Goal: Task Accomplishment & Management: Manage account settings

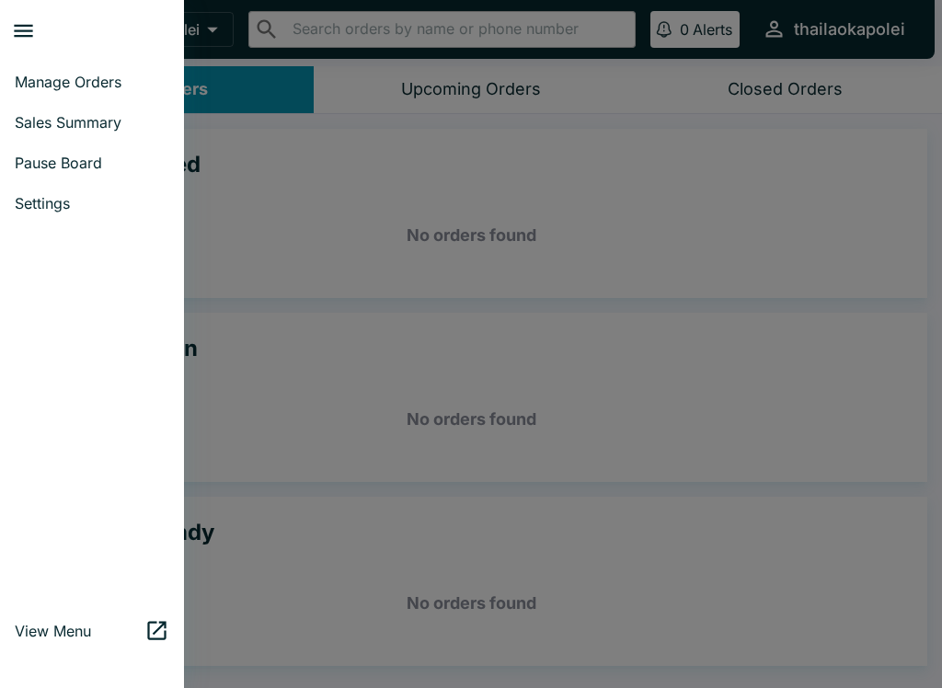
click at [102, 75] on span "Manage Orders" at bounding box center [92, 82] width 155 height 18
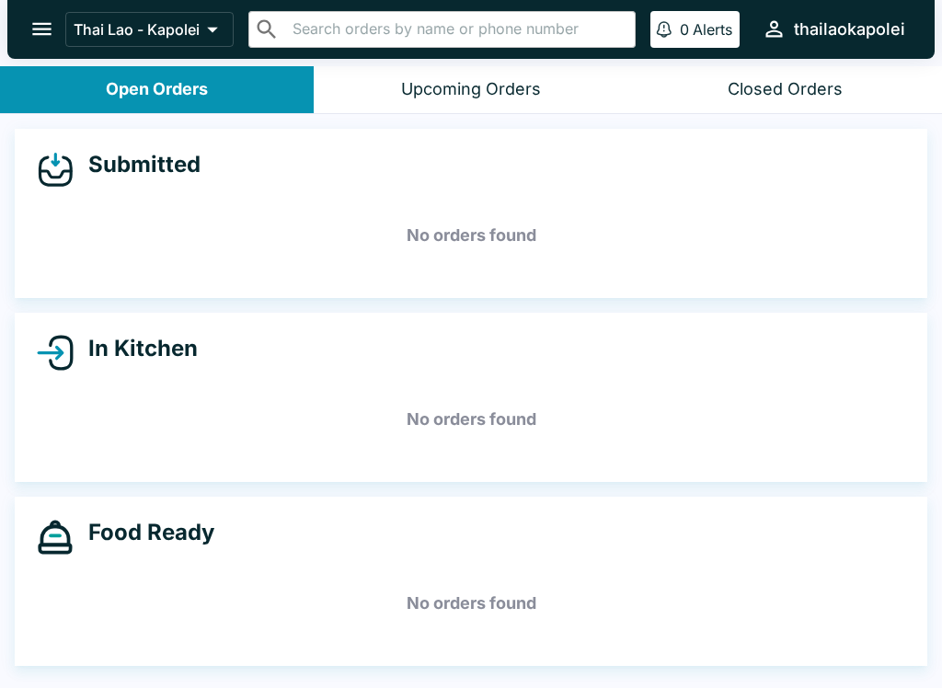
click at [40, 29] on icon "open drawer" at bounding box center [41, 29] width 19 height 13
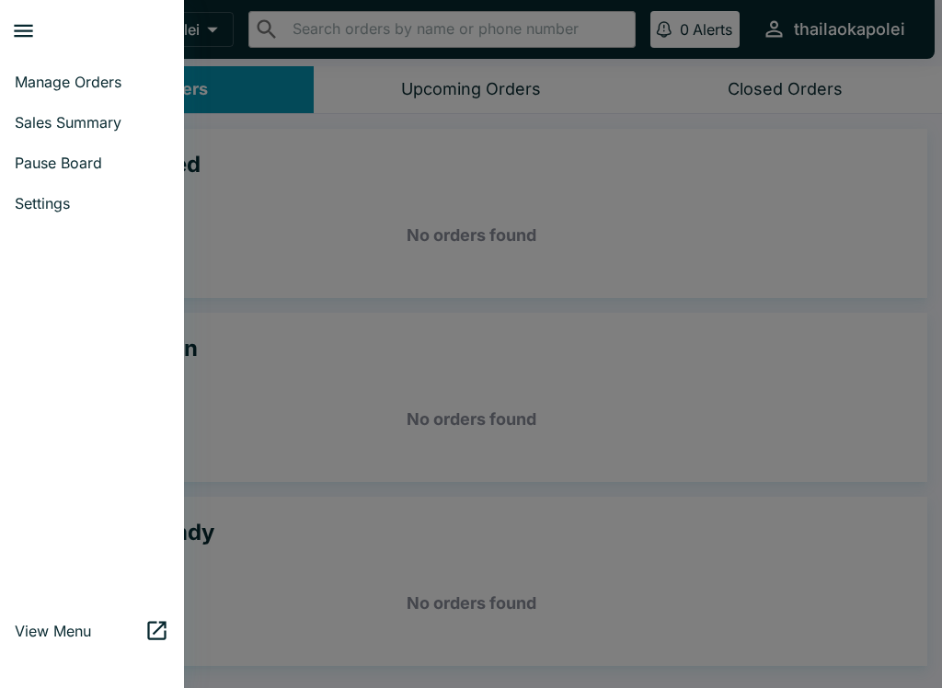
click at [97, 121] on span "Sales Summary" at bounding box center [92, 122] width 155 height 18
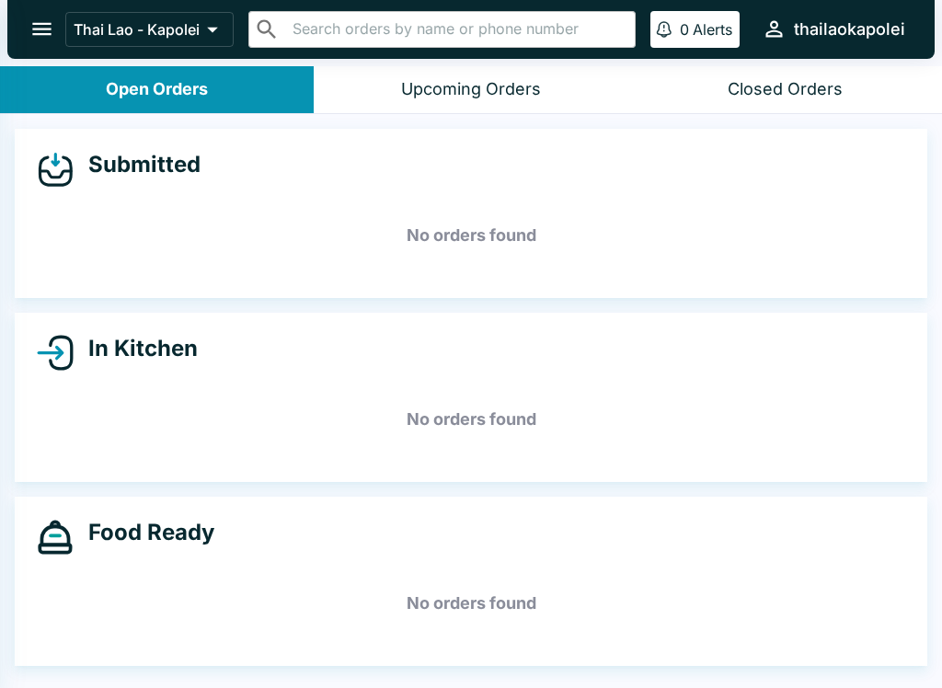
select select "03:00"
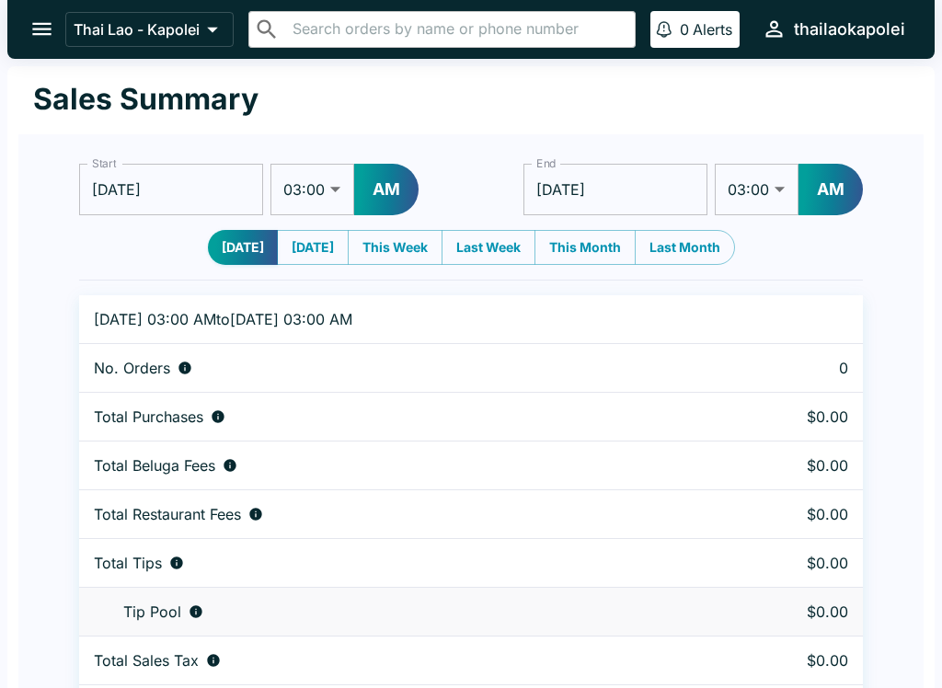
click at [44, 18] on icon "open drawer" at bounding box center [41, 29] width 25 height 25
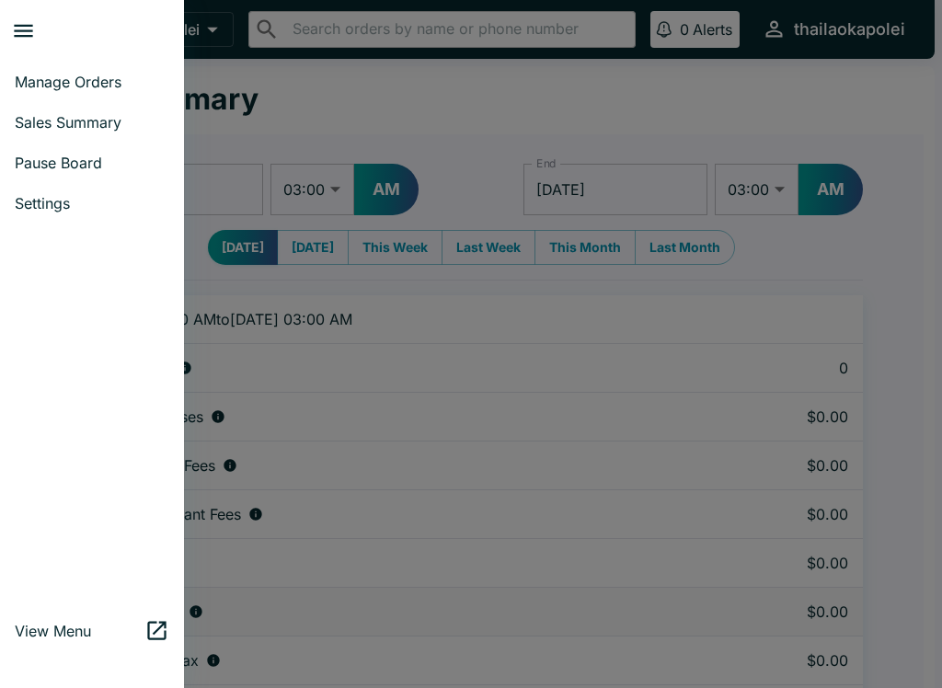
click at [87, 161] on span "Pause Board" at bounding box center [92, 163] width 155 height 18
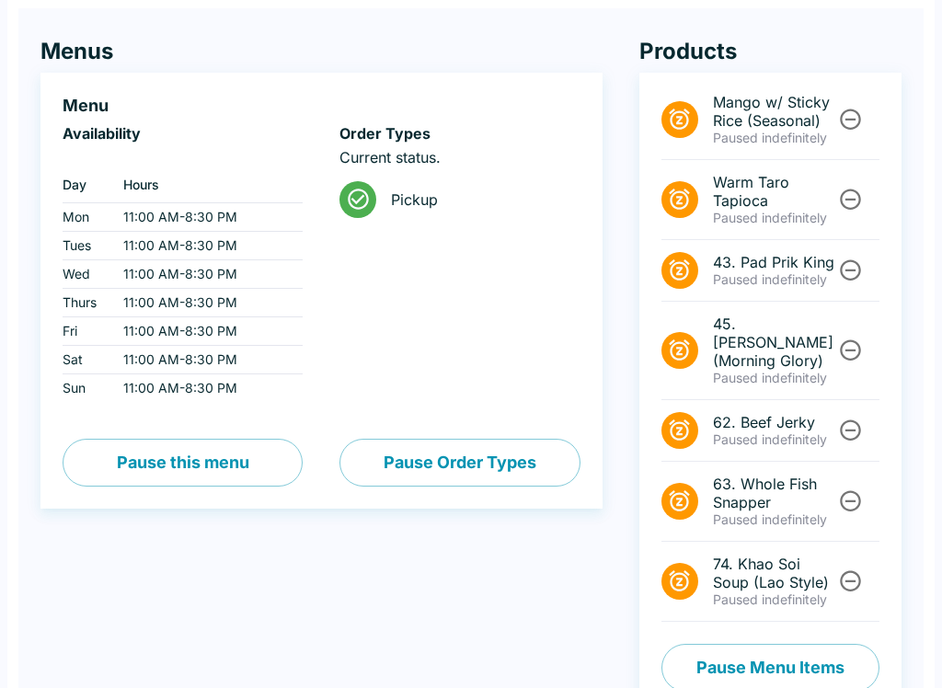
scroll to position [137, 0]
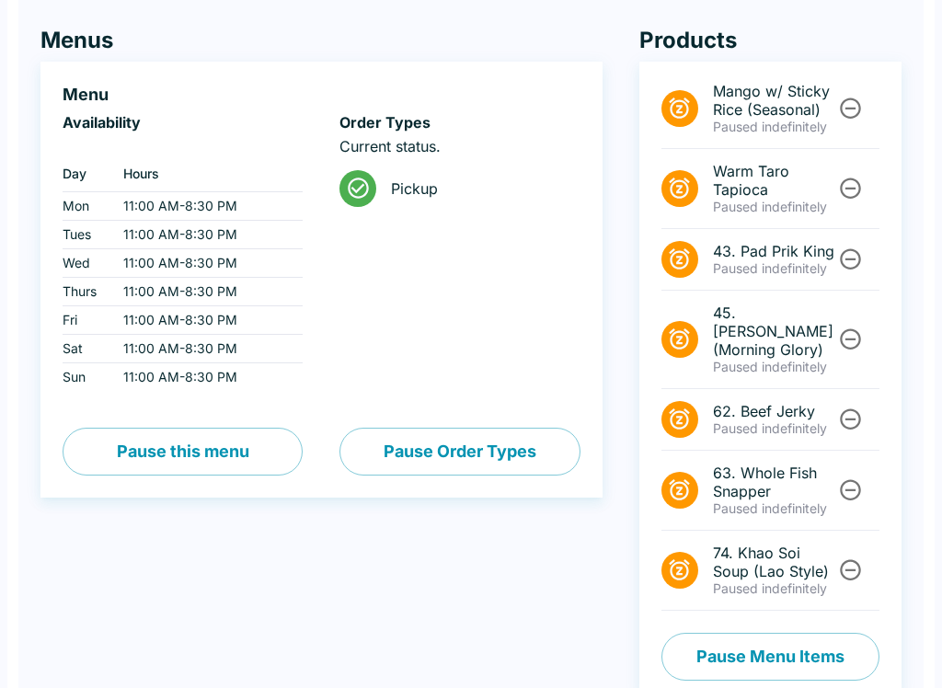
click at [833, 640] on button "Pause Menu Items" at bounding box center [771, 657] width 218 height 48
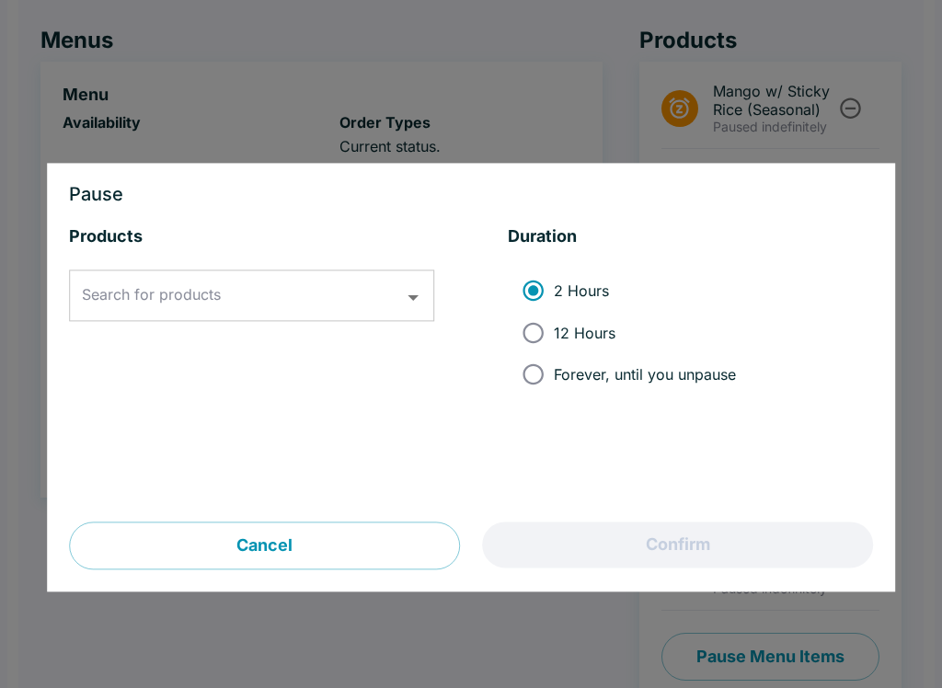
click at [388, 272] on div "Search for products" at bounding box center [251, 297] width 365 height 52
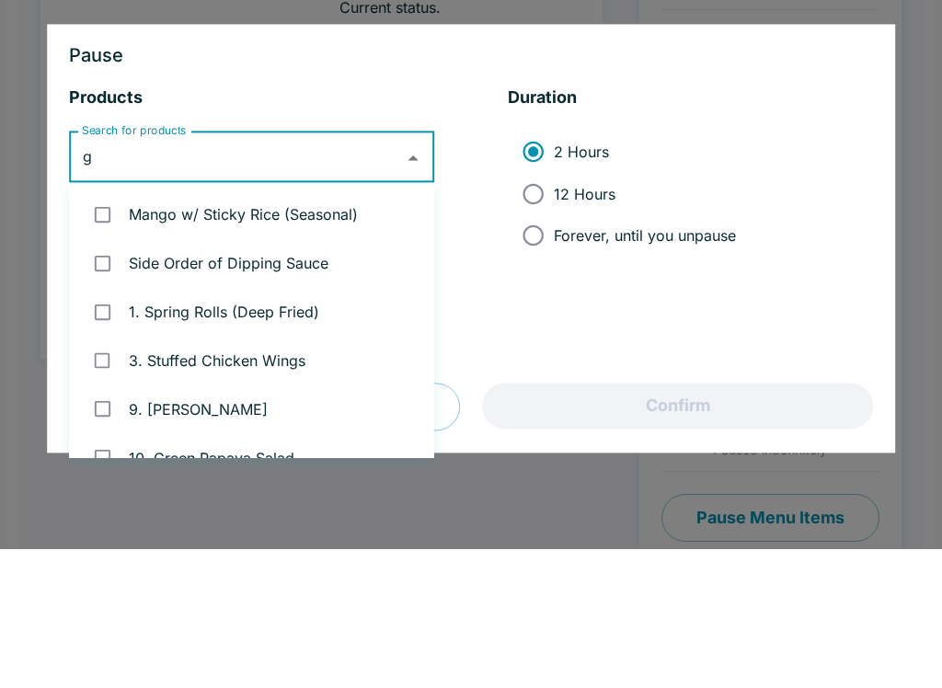
type input "gi"
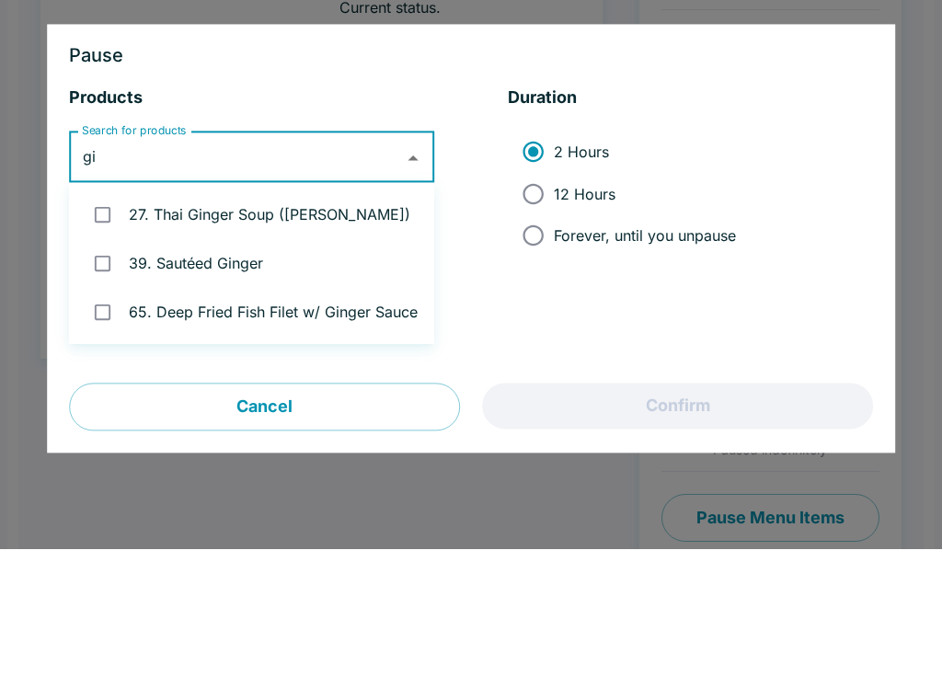
click at [107, 384] on input "checkbox" at bounding box center [103, 403] width 38 height 38
checkbox input "true"
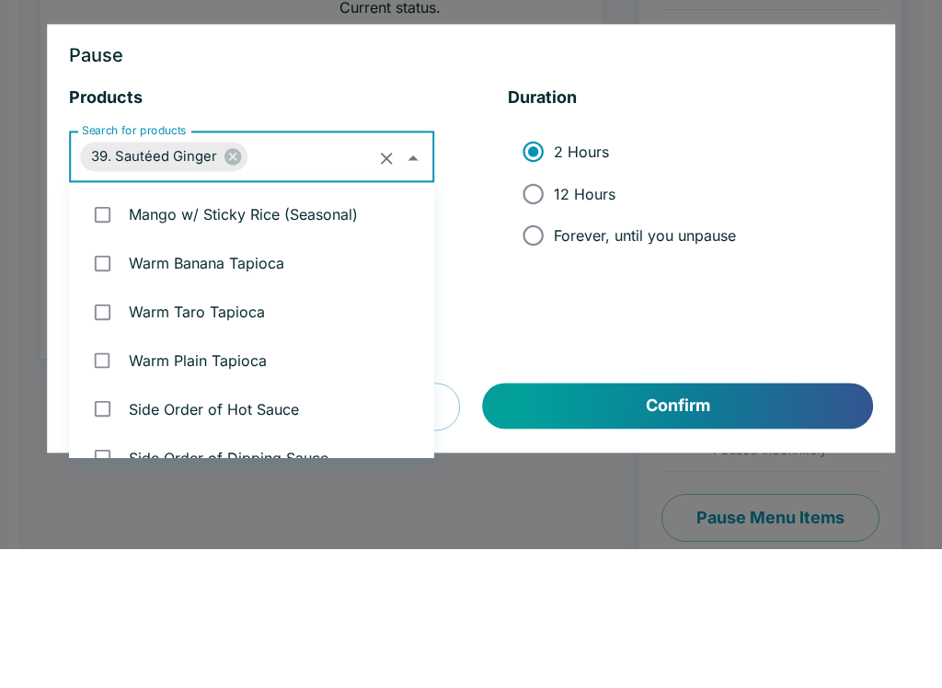
scroll to position [2796, 0]
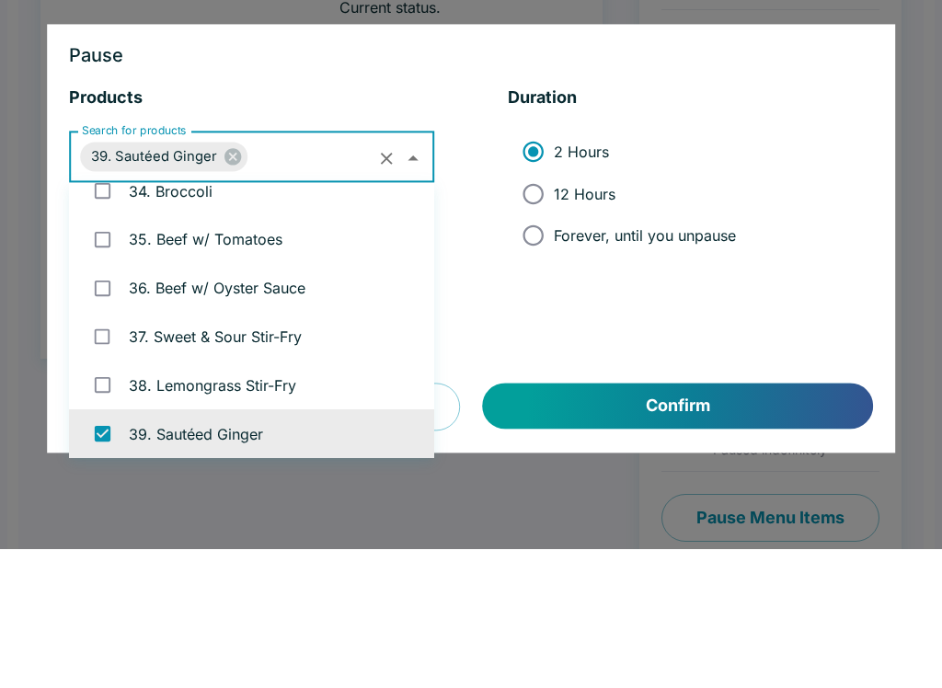
click at [538, 354] on input "Forever, until you unpause" at bounding box center [533, 374] width 41 height 41
radio input "true"
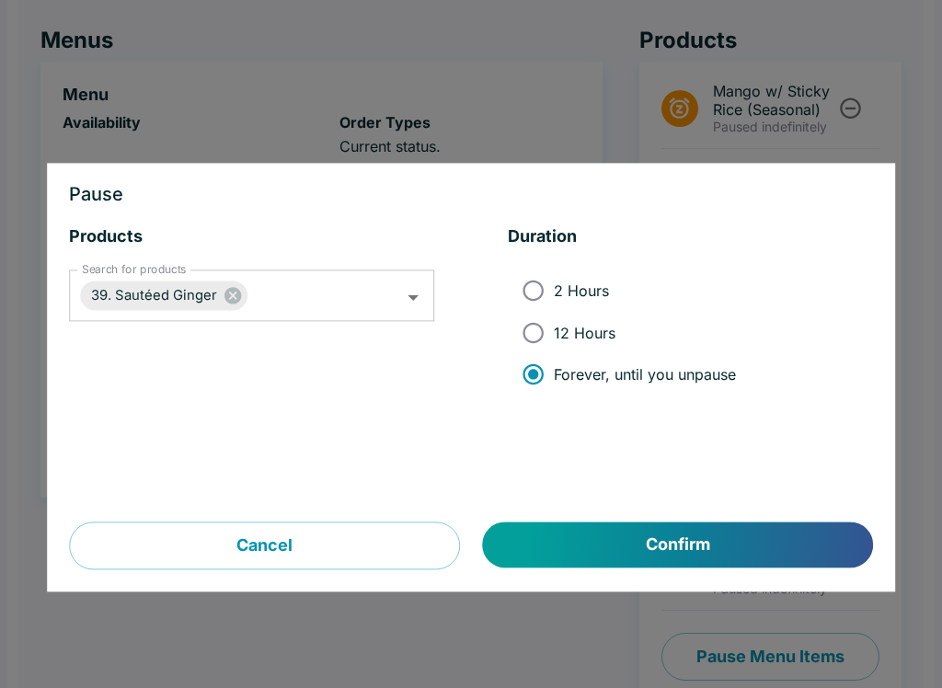
click at [724, 532] on button "Confirm" at bounding box center [678, 546] width 390 height 46
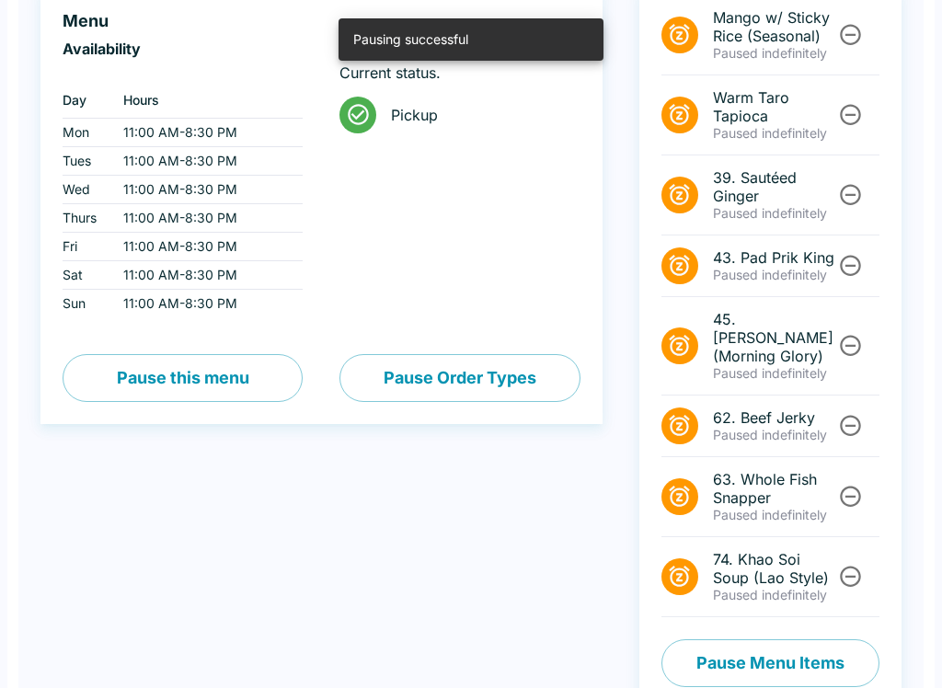
scroll to position [217, 0]
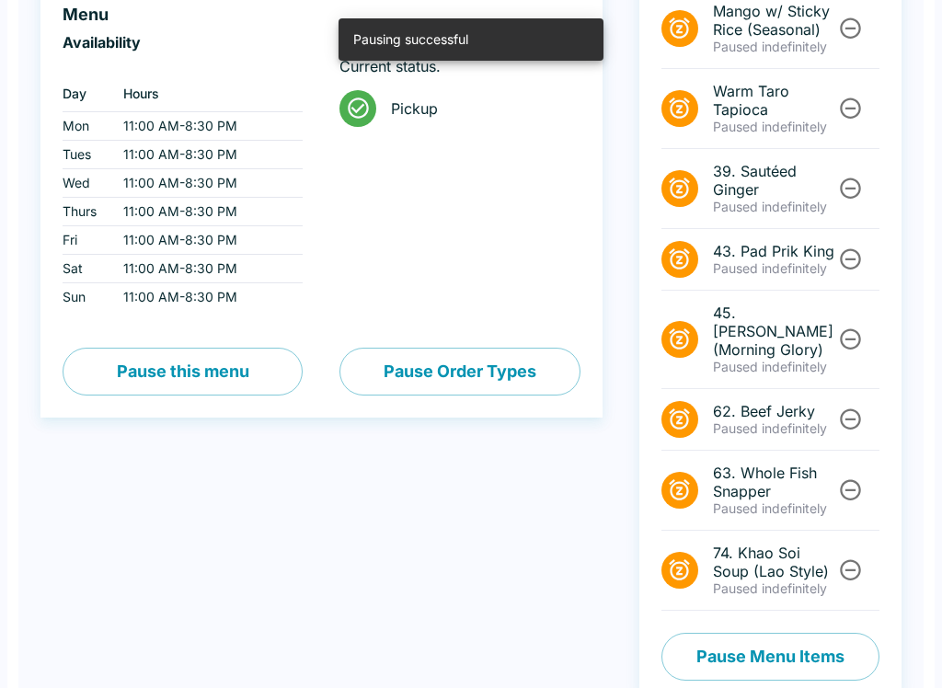
click at [826, 633] on button "Pause Menu Items" at bounding box center [771, 657] width 218 height 48
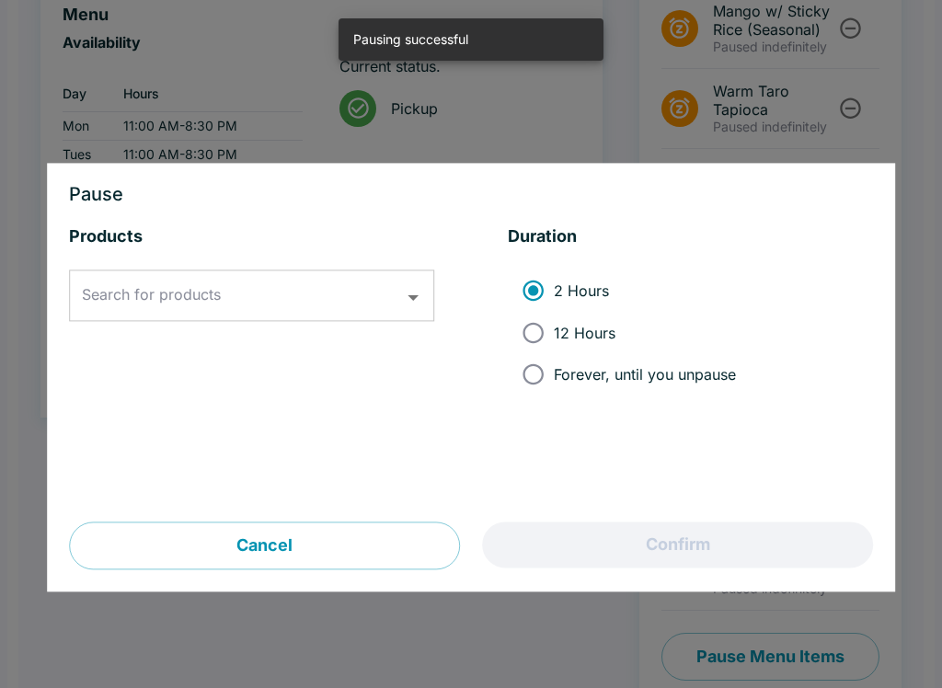
click at [418, 281] on div "Search for products" at bounding box center [251, 297] width 365 height 52
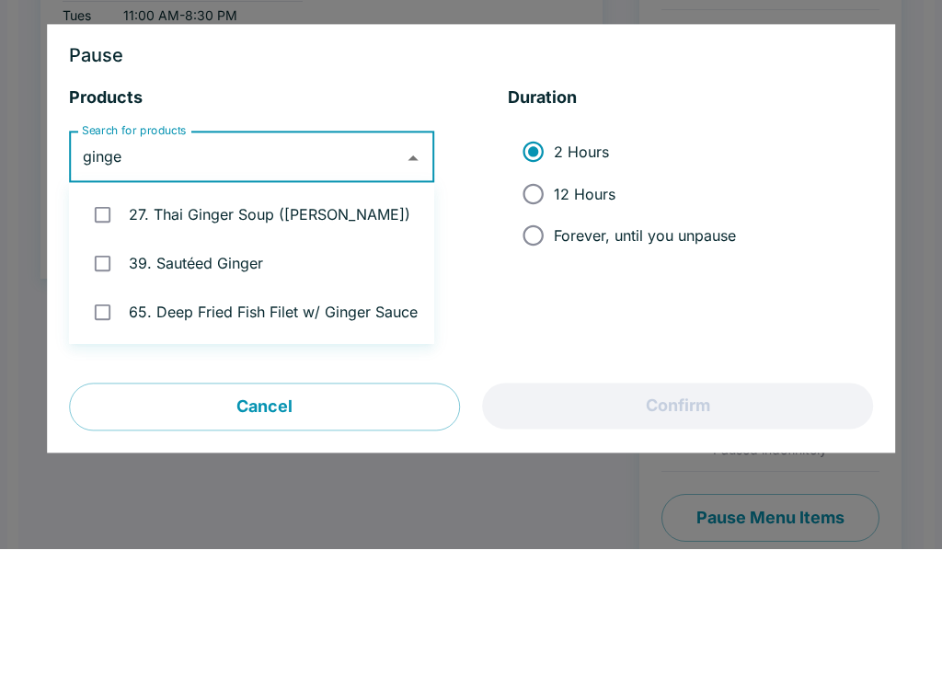
type input "ginger"
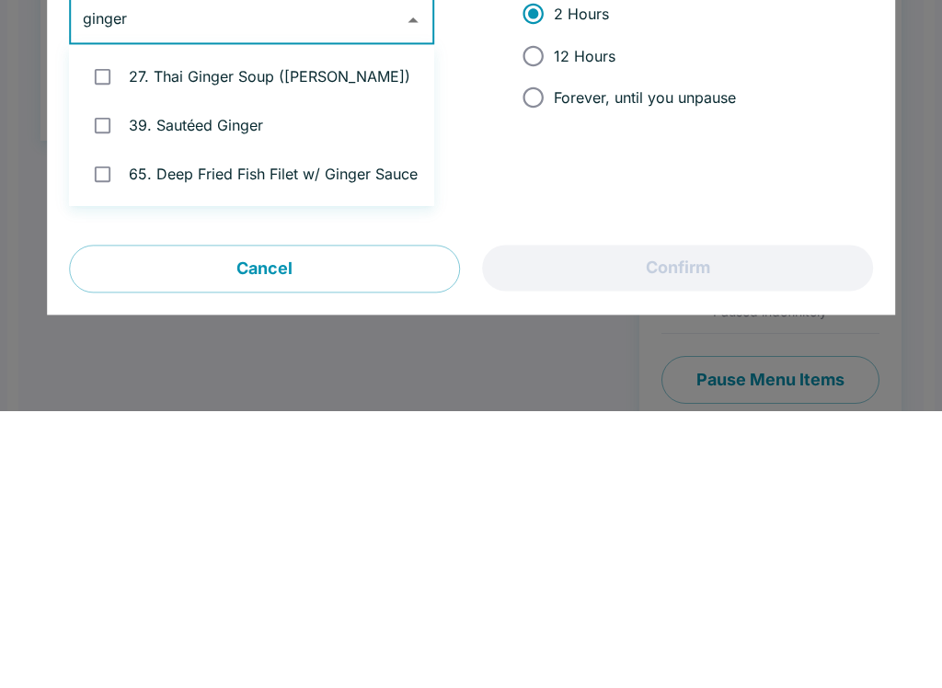
click at [373, 427] on li "65. Deep Fried Fish Filet w/ Ginger Sauce" at bounding box center [251, 451] width 365 height 49
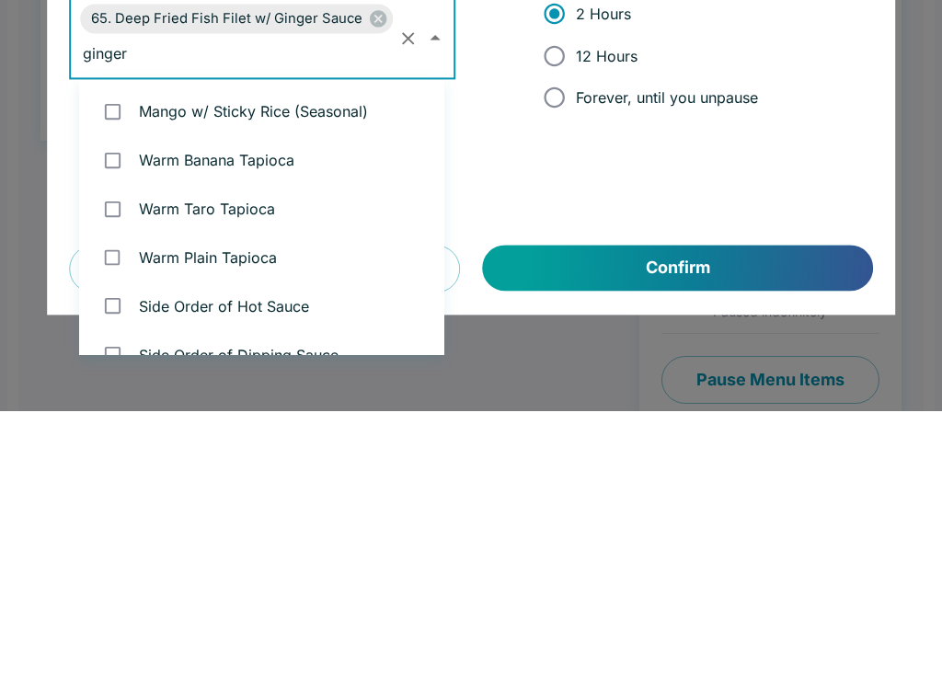
checkbox input "true"
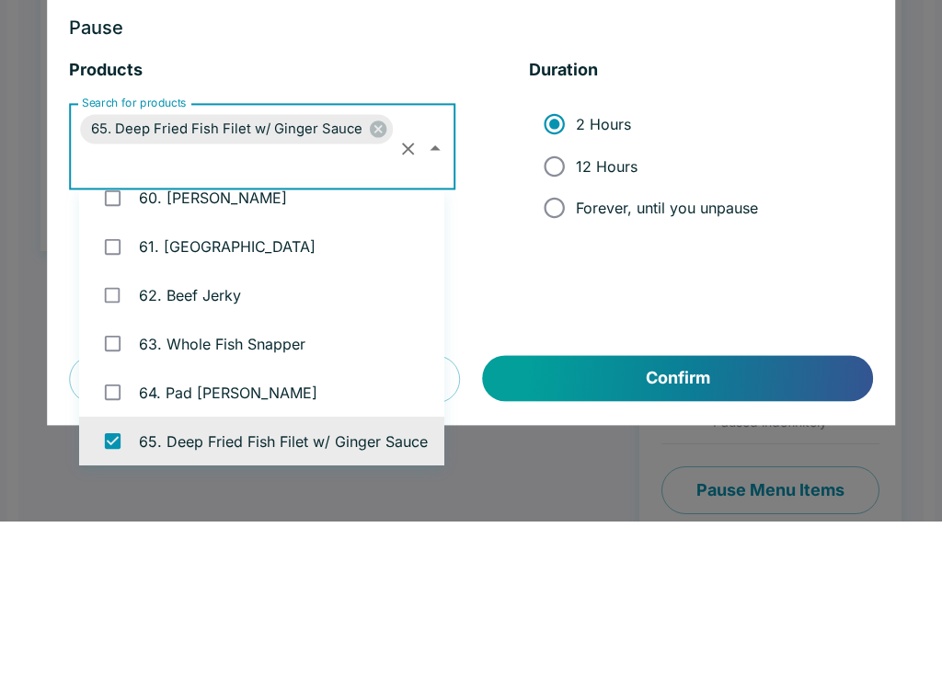
click at [550, 354] on input "Forever, until you unpause" at bounding box center [554, 374] width 41 height 41
radio input "true"
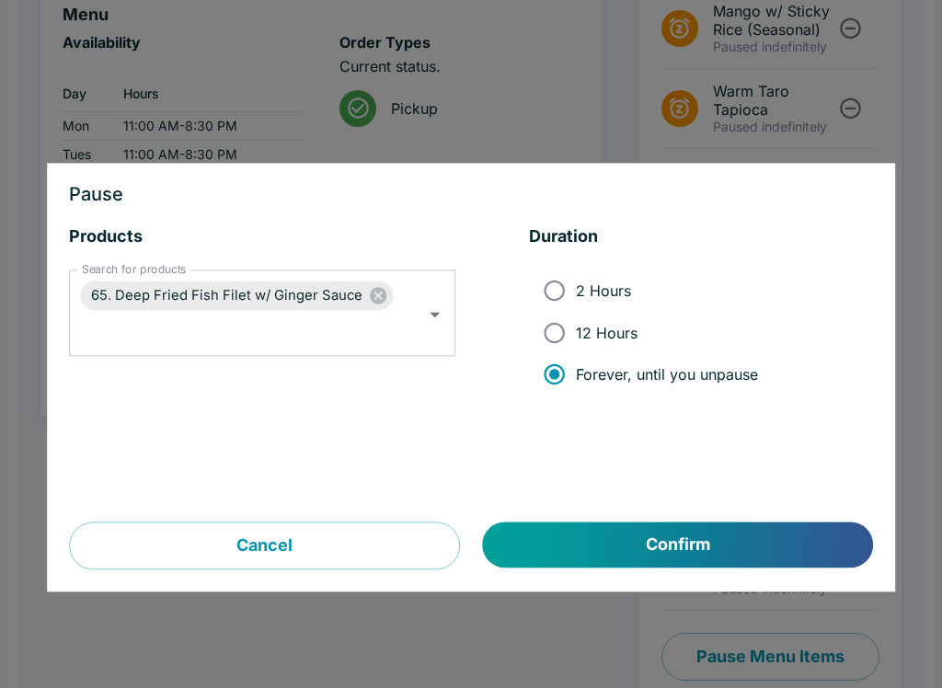
click at [723, 549] on button "Confirm" at bounding box center [678, 546] width 390 height 46
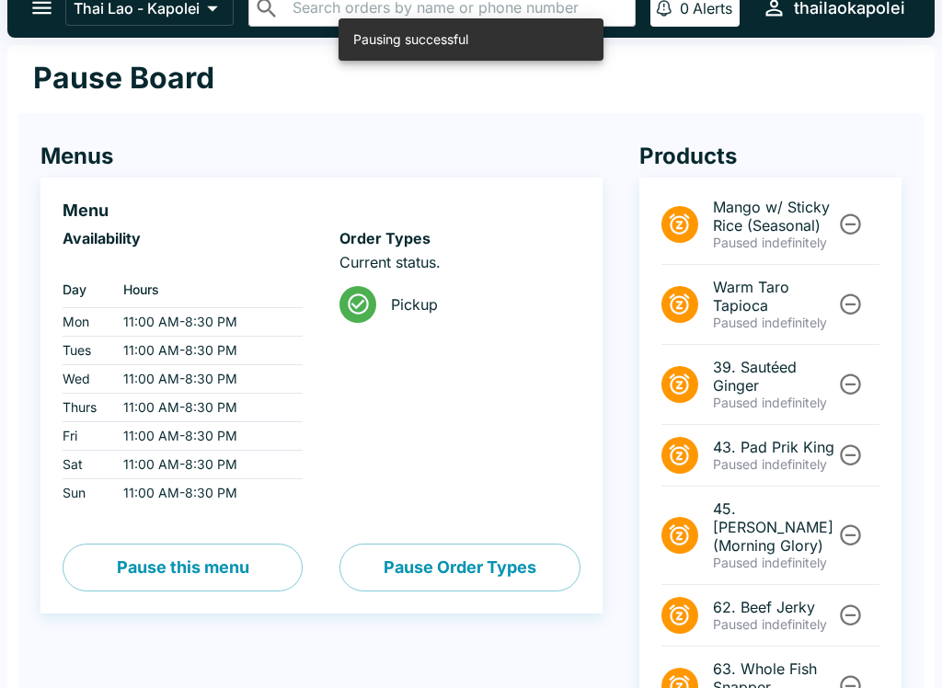
scroll to position [0, 0]
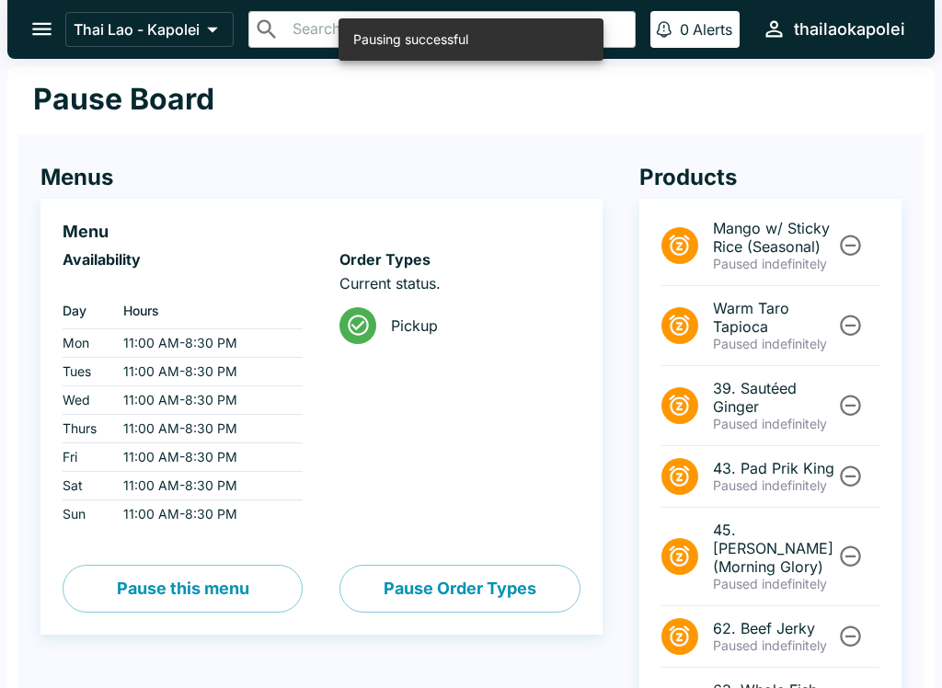
click at [54, 17] on icon "open drawer" at bounding box center [41, 29] width 25 height 25
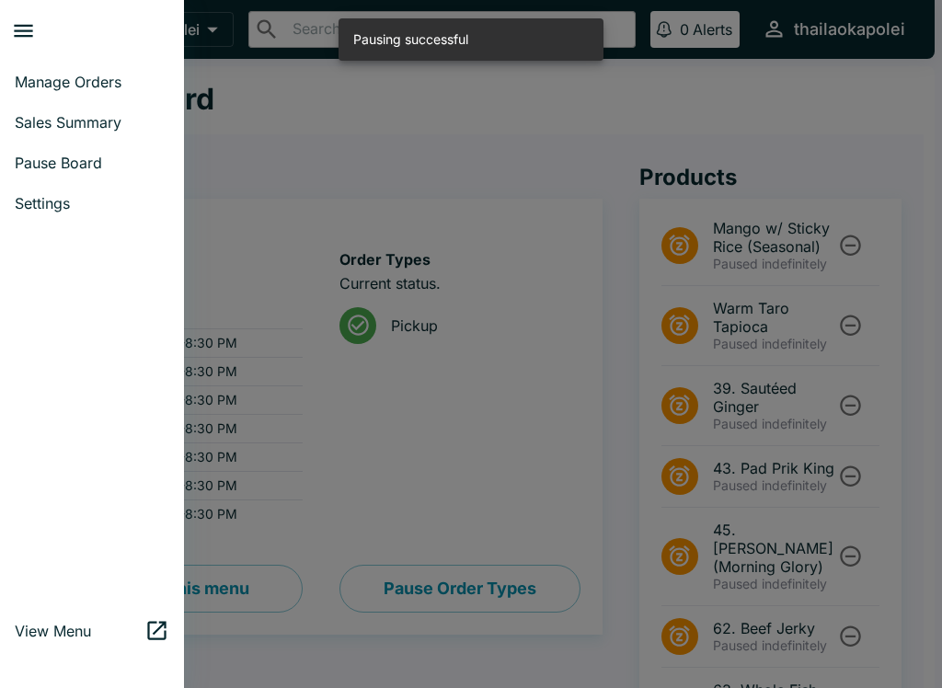
click at [49, 71] on link "Manage Orders" at bounding box center [92, 82] width 184 height 40
